Goal: Browse casually

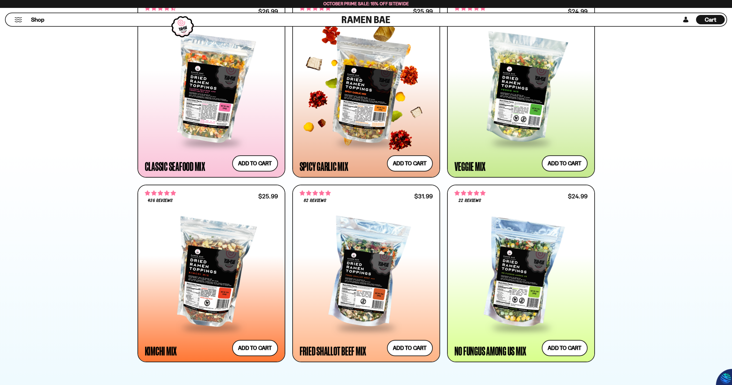
scroll to position [313, 0]
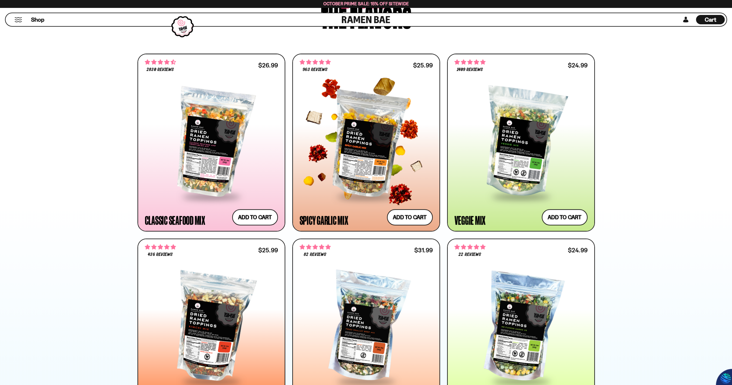
click at [371, 140] on div at bounding box center [366, 142] width 133 height 107
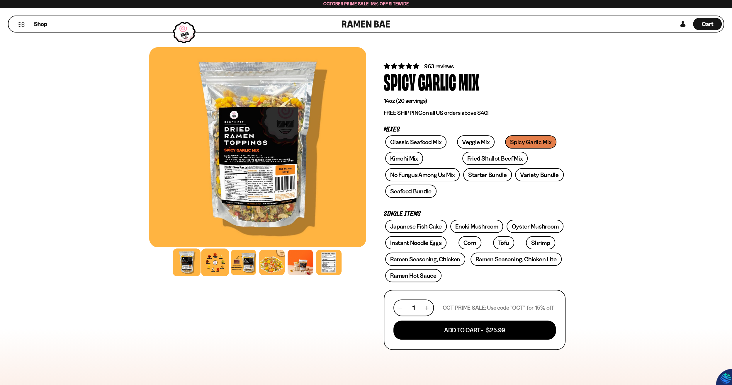
click at [216, 267] on div at bounding box center [215, 263] width 28 height 28
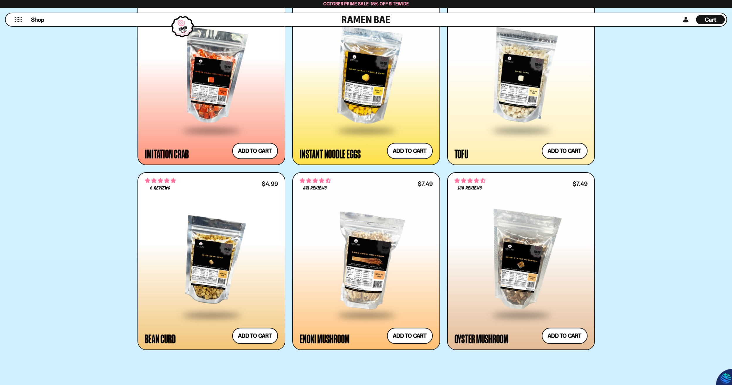
scroll to position [1173, 0]
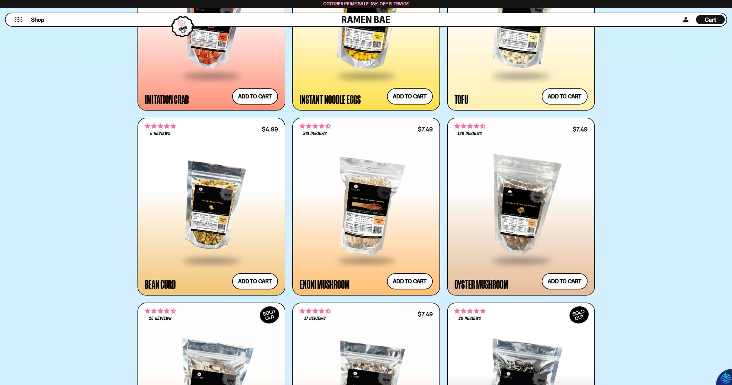
click at [387, 222] on div at bounding box center [366, 206] width 133 height 107
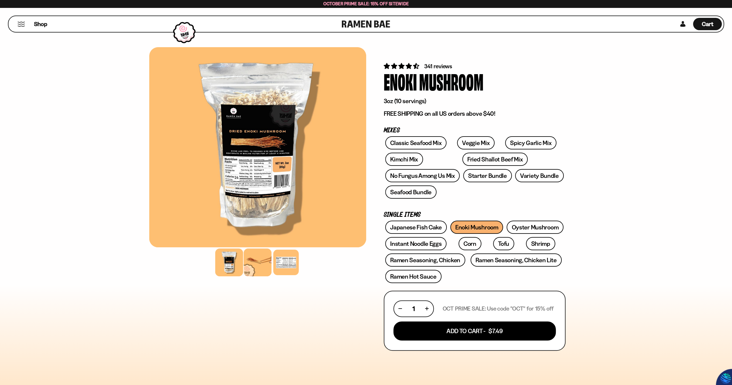
click at [266, 265] on div at bounding box center [258, 263] width 28 height 28
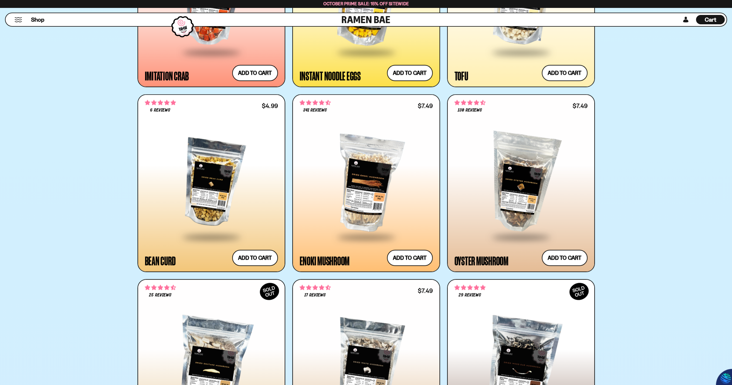
scroll to position [1114, 0]
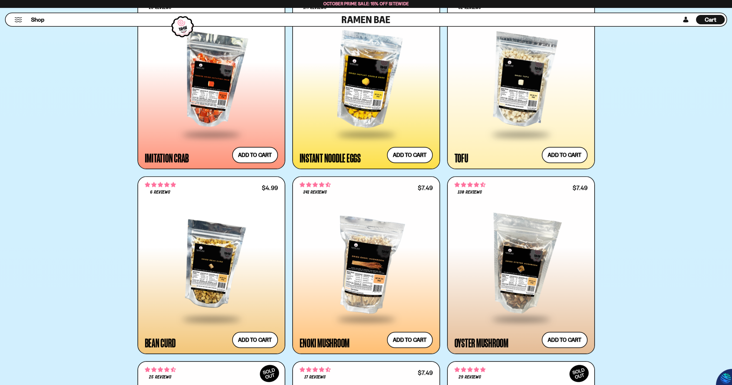
click at [318, 185] on span "4.53 stars" at bounding box center [316, 184] width 6 height 5
click at [312, 191] on span "341 reviews" at bounding box center [315, 192] width 24 height 5
click at [354, 257] on div at bounding box center [366, 265] width 133 height 107
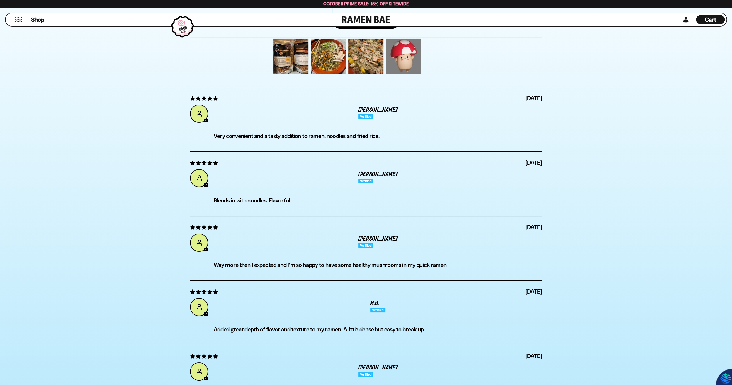
scroll to position [2189, 0]
